Goal: Task Accomplishment & Management: Use online tool/utility

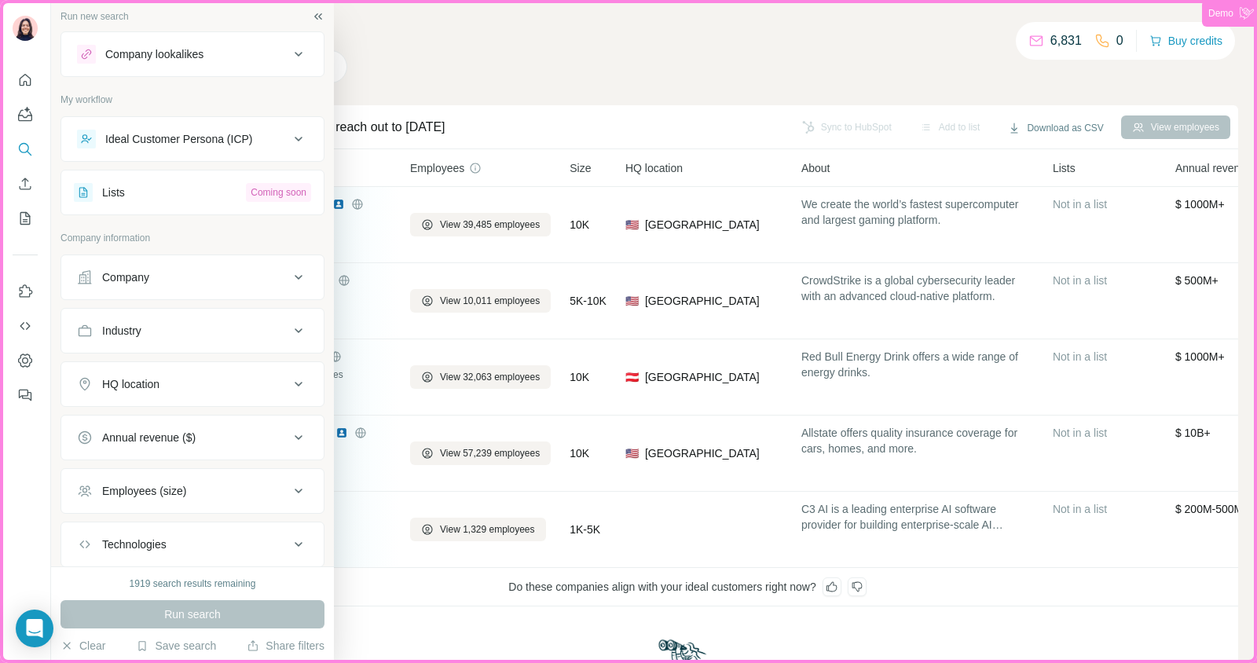
click at [204, 142] on div "Ideal Customer Persona (ICP)" at bounding box center [179, 139] width 148 height 16
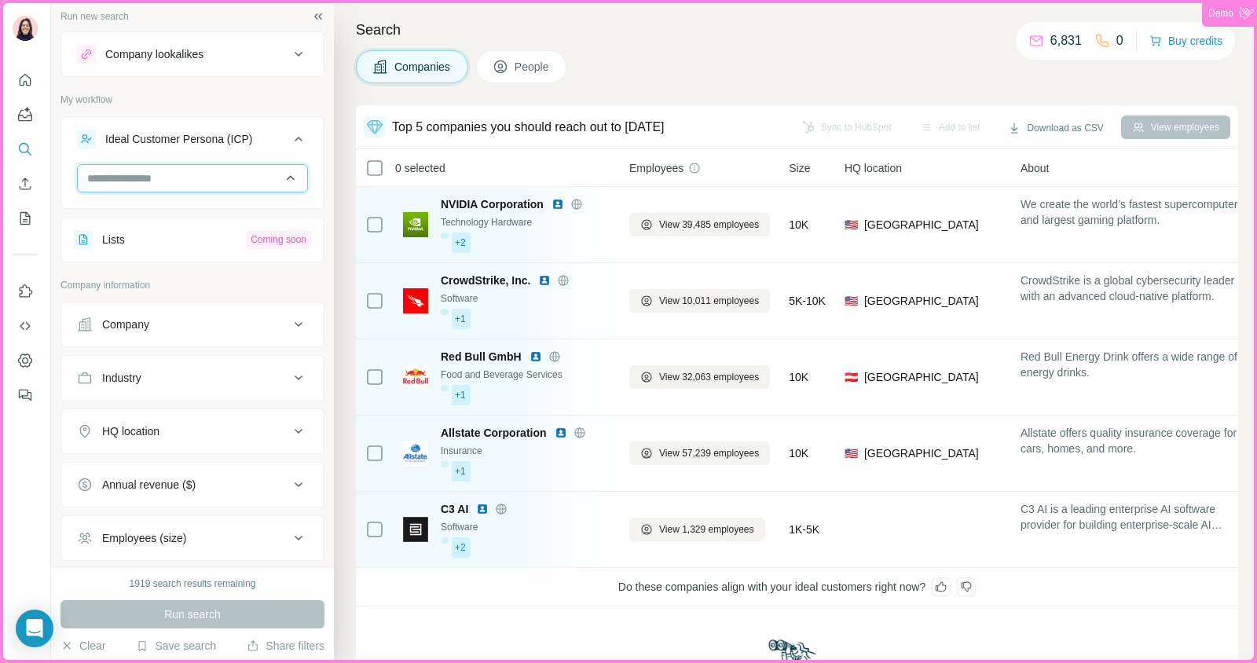
click at [186, 179] on input "text" at bounding box center [192, 178] width 231 height 28
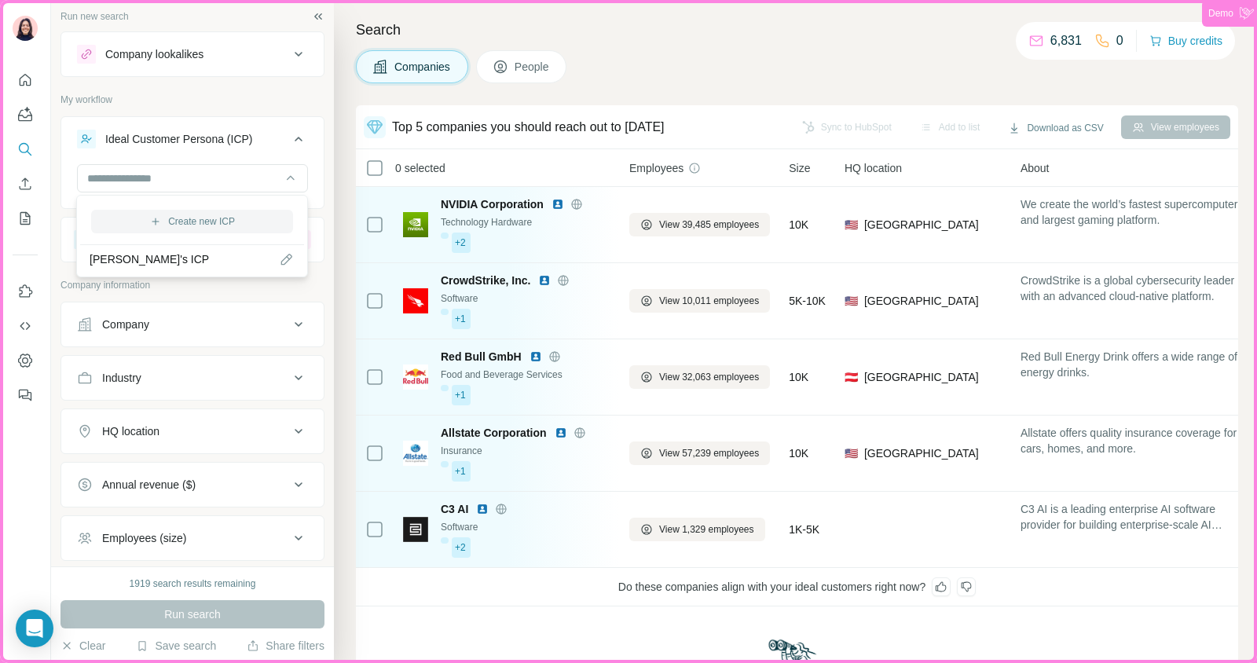
click at [207, 213] on button "Create new ICP" at bounding box center [192, 222] width 202 height 24
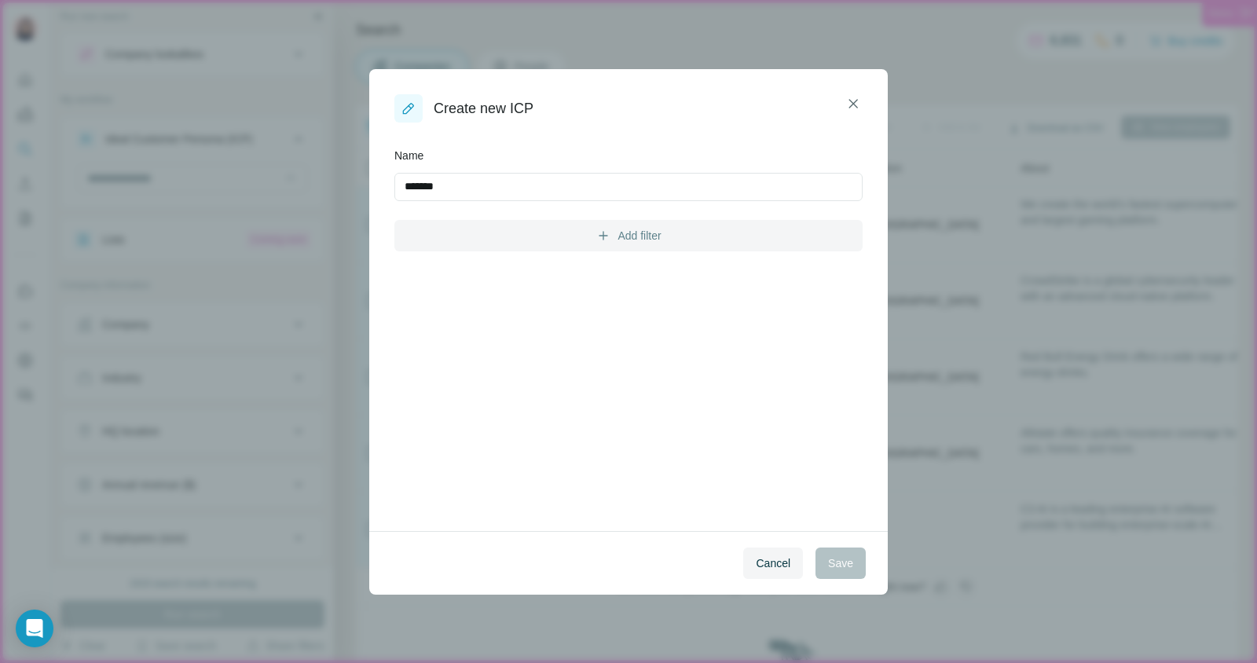
type input "*******"
click at [628, 233] on button "Add filter" at bounding box center [628, 235] width 468 height 31
click at [587, 211] on div "Name ******* Add filter" at bounding box center [628, 200] width 468 height 104
click at [767, 581] on div "Cancel Save" at bounding box center [628, 563] width 518 height 64
click at [760, 556] on span "Cancel" at bounding box center [773, 563] width 35 height 16
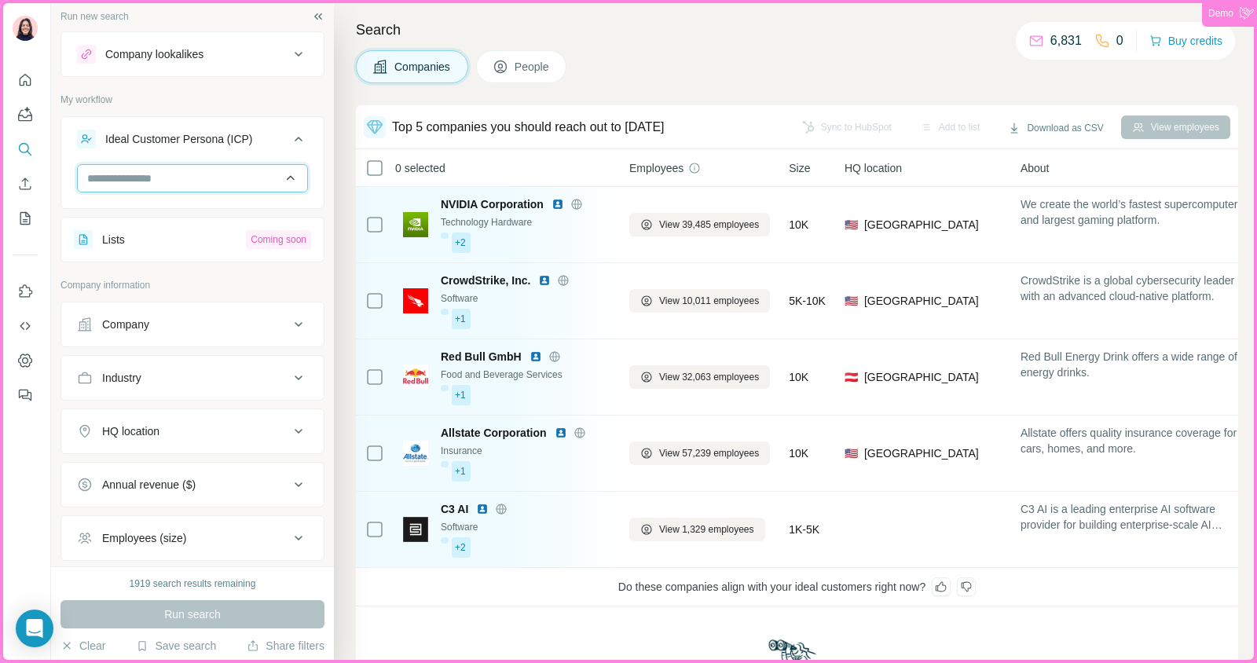
click at [212, 172] on input "text" at bounding box center [192, 178] width 231 height 28
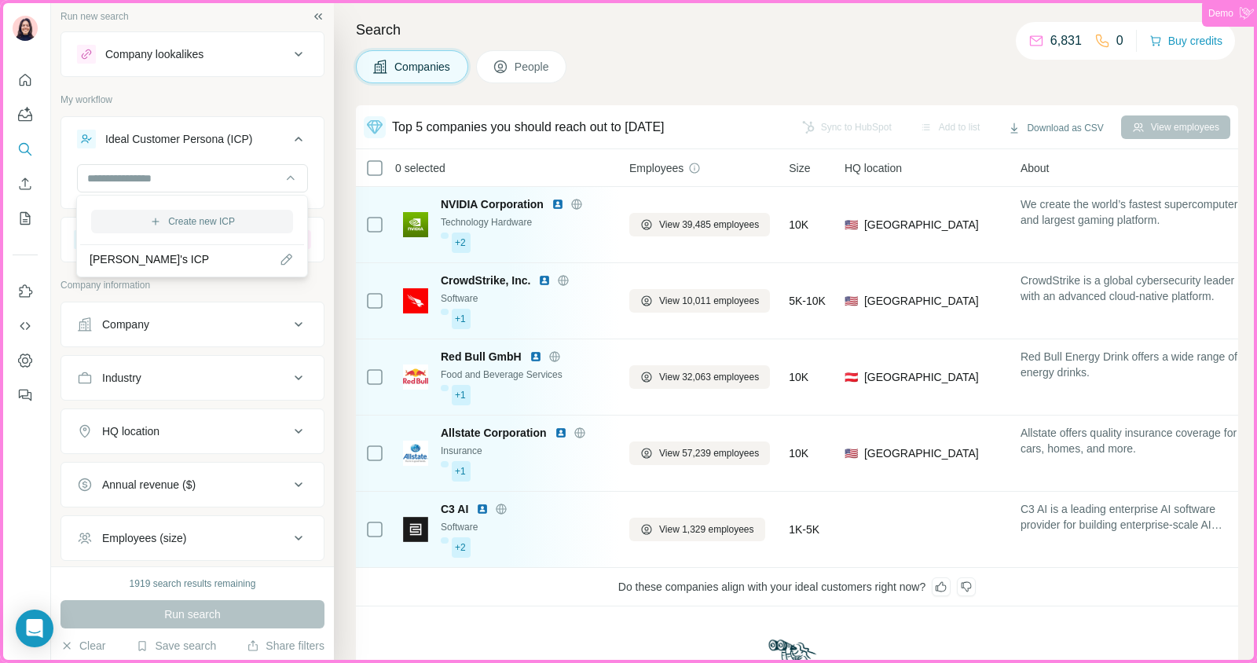
click at [205, 218] on button "Create new ICP" at bounding box center [192, 222] width 202 height 24
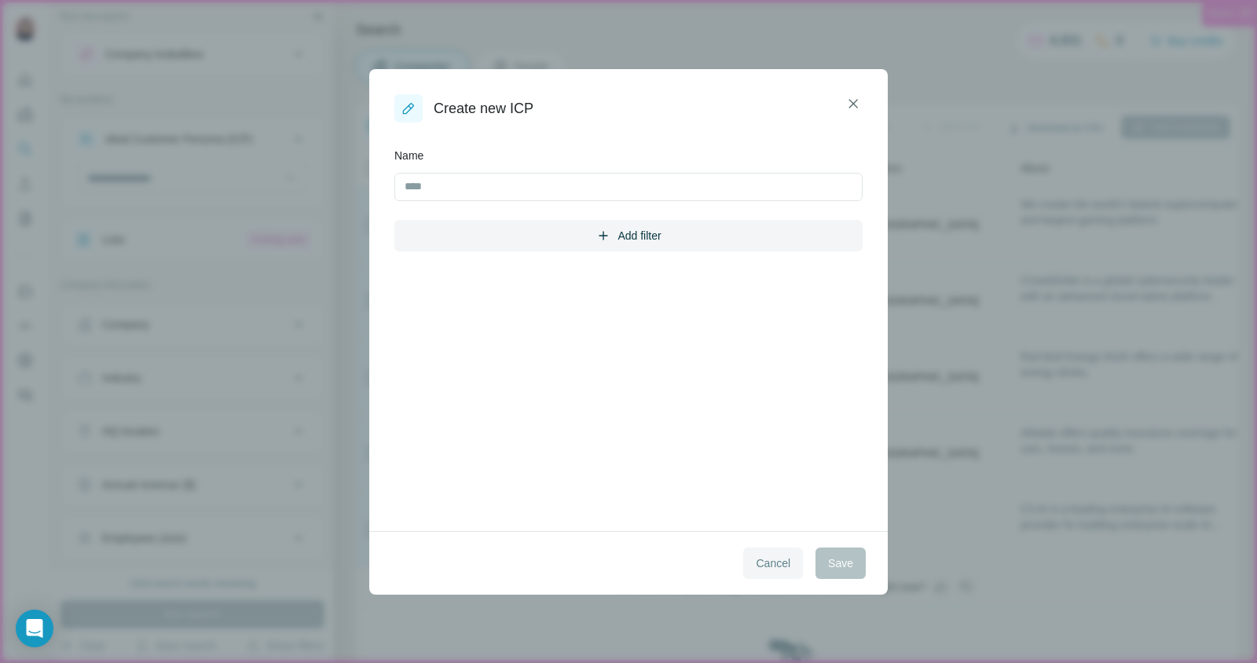
click at [786, 559] on span "Cancel" at bounding box center [773, 563] width 35 height 16
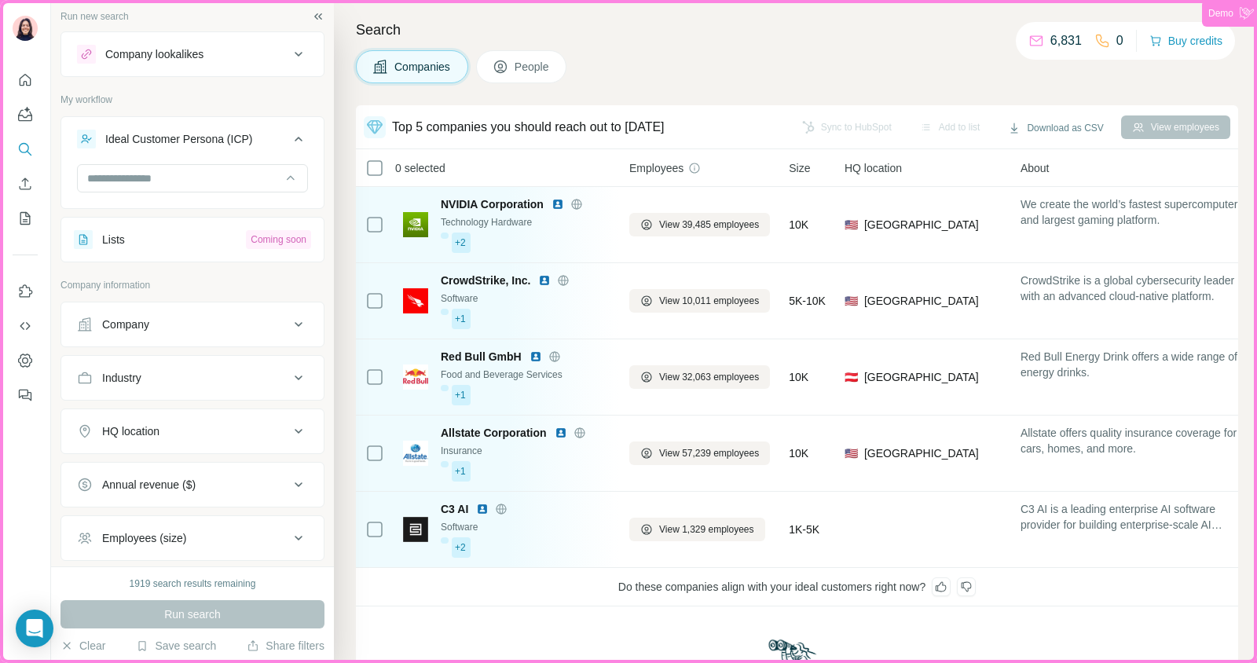
click at [221, 142] on div "Ideal Customer Persona (ICP)" at bounding box center [179, 139] width 148 height 16
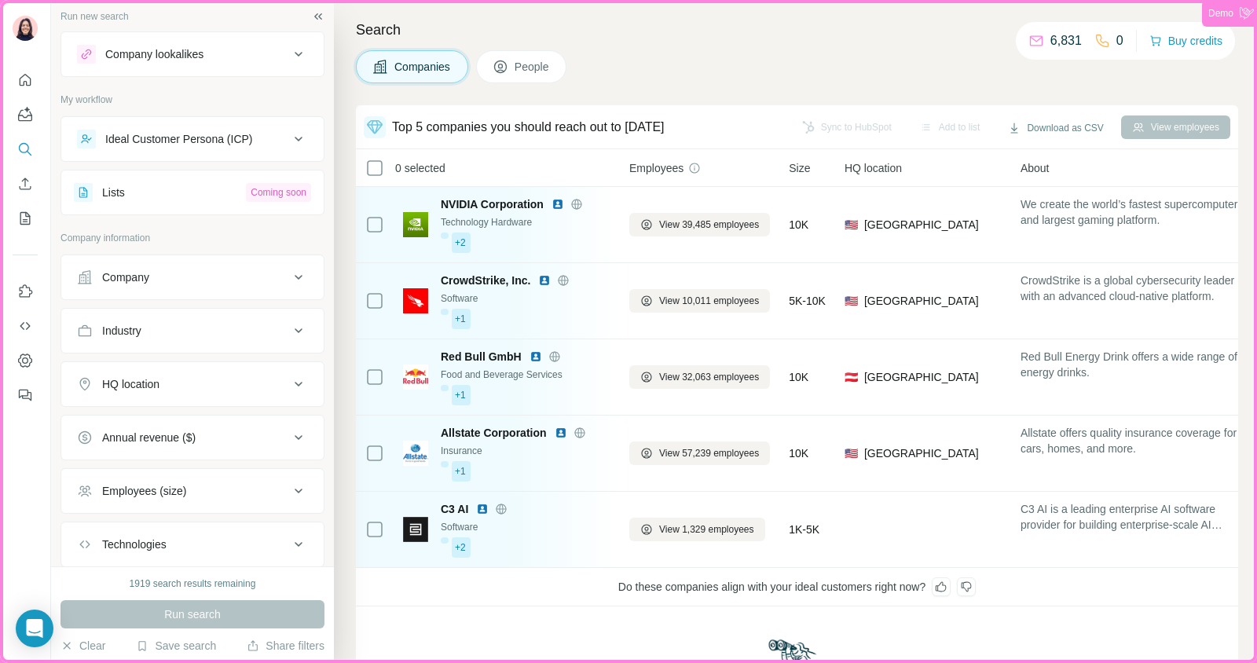
click at [221, 142] on div "Ideal Customer Persona (ICP)" at bounding box center [179, 139] width 148 height 16
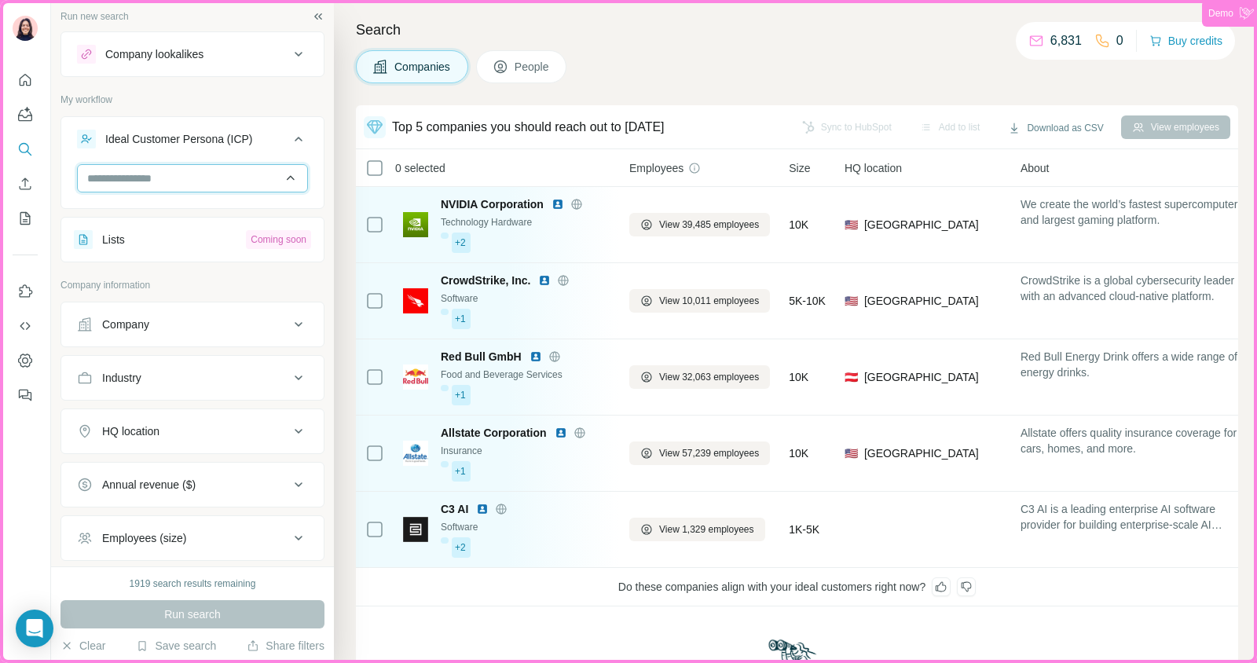
click at [216, 174] on input "text" at bounding box center [192, 178] width 231 height 28
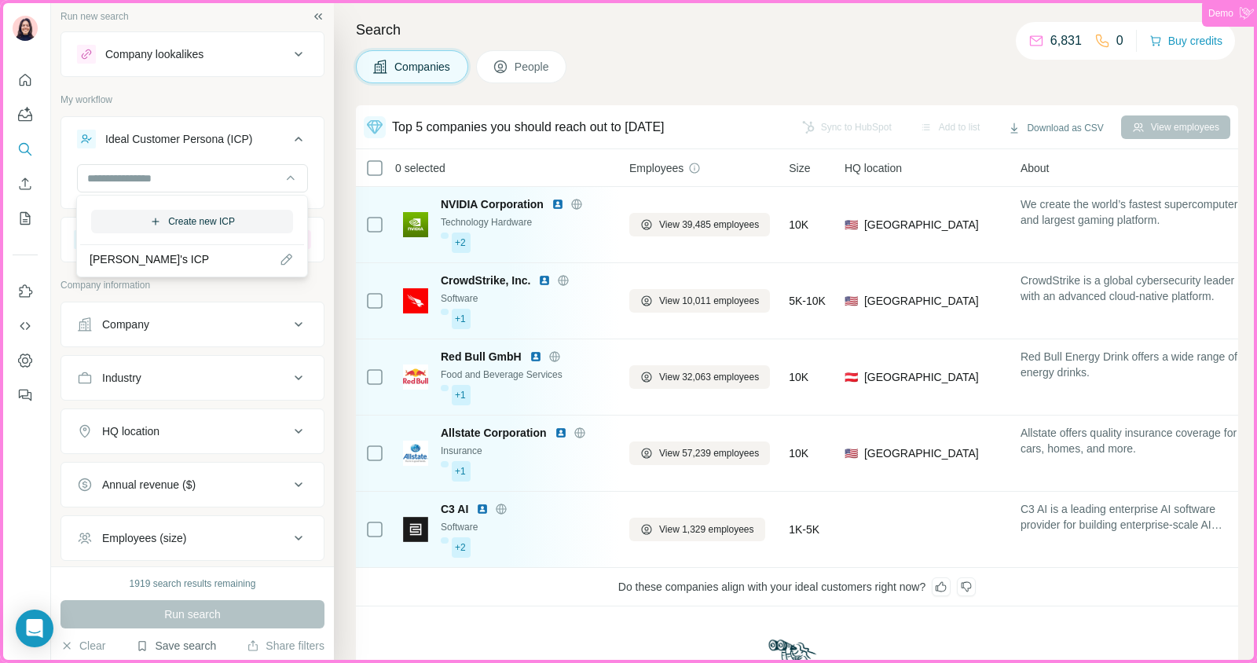
click at [179, 645] on button "Save search" at bounding box center [176, 646] width 80 height 16
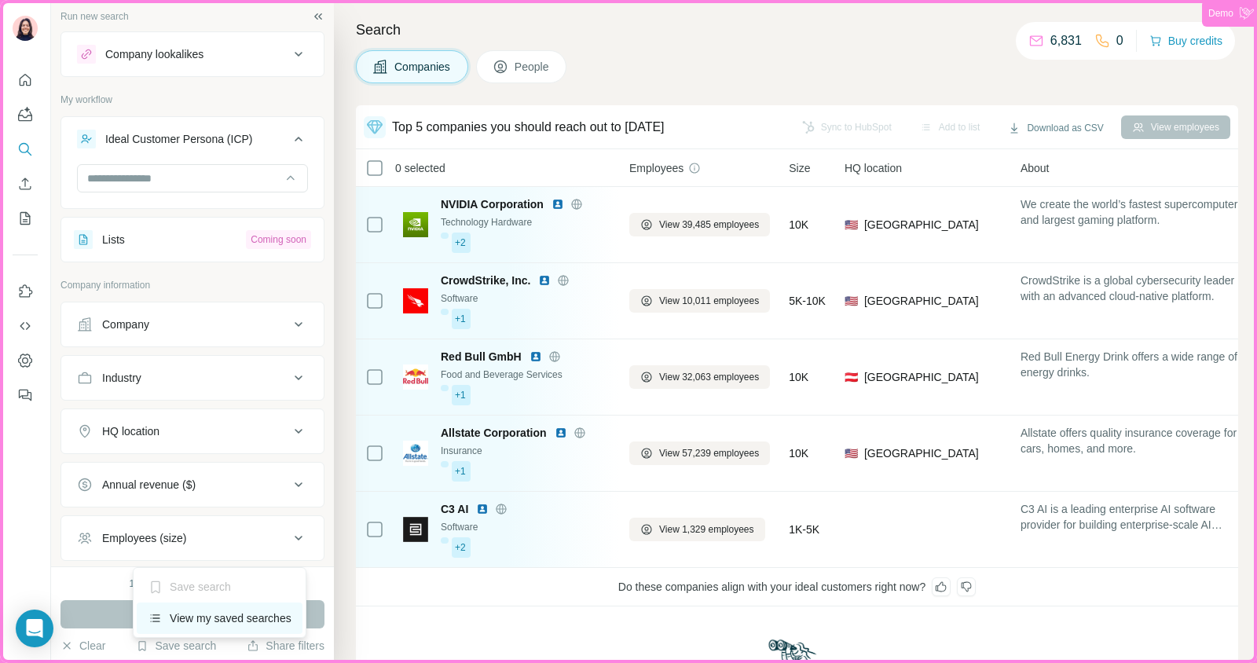
click at [189, 619] on div "View my saved searches" at bounding box center [220, 617] width 166 height 31
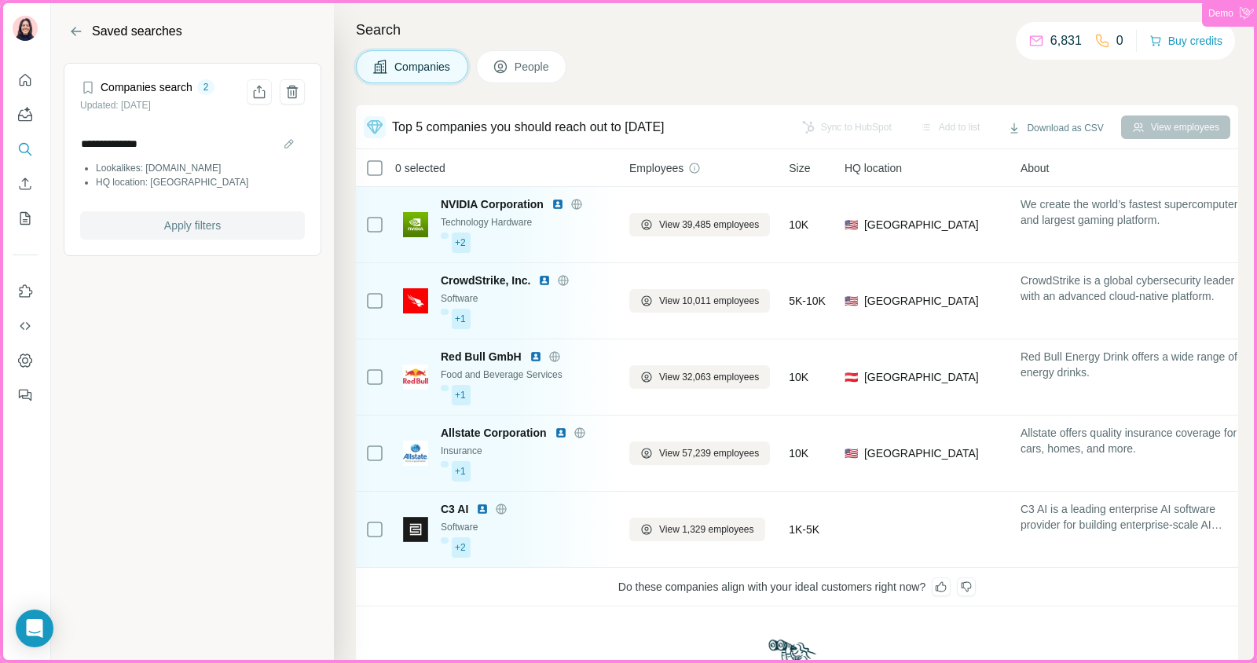
click at [182, 222] on span "Apply filters" at bounding box center [192, 226] width 57 height 16
